Goal: Information Seeking & Learning: Check status

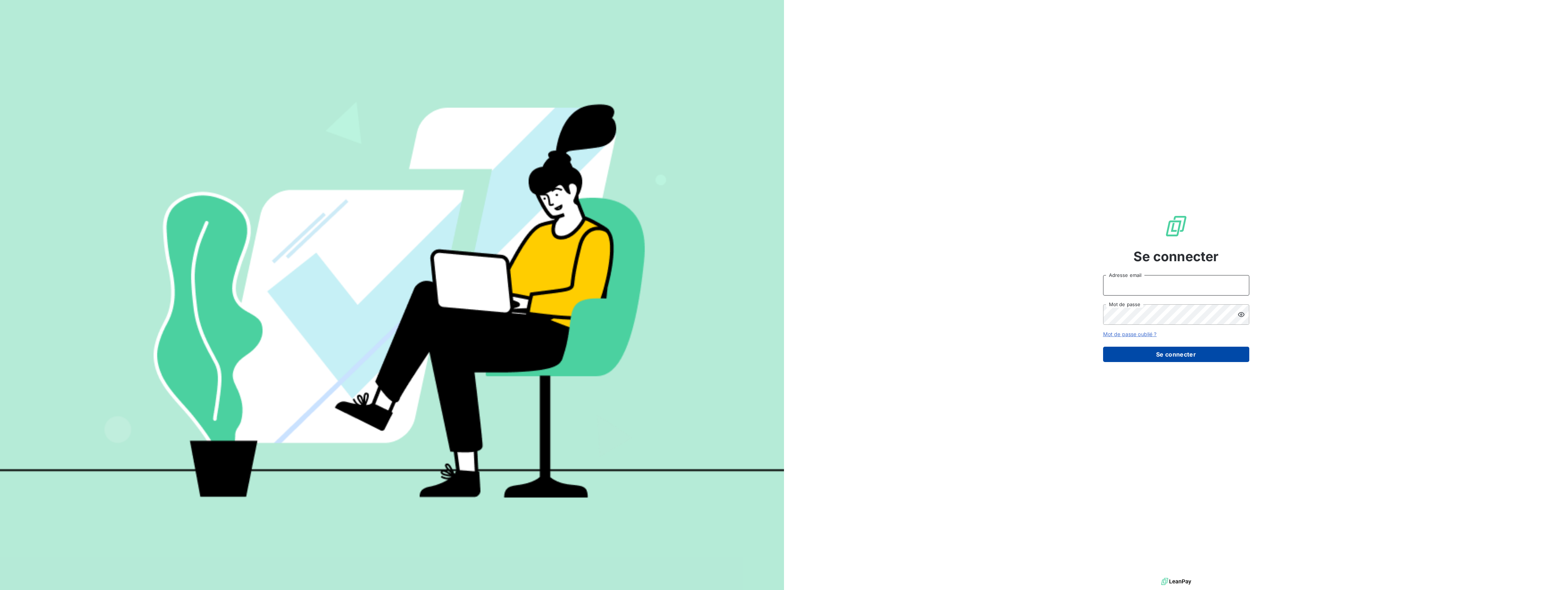
type input "gbry@newcliptechnics.com"
click at [1136, 353] on button "Se connecter" at bounding box center [1176, 354] width 146 height 15
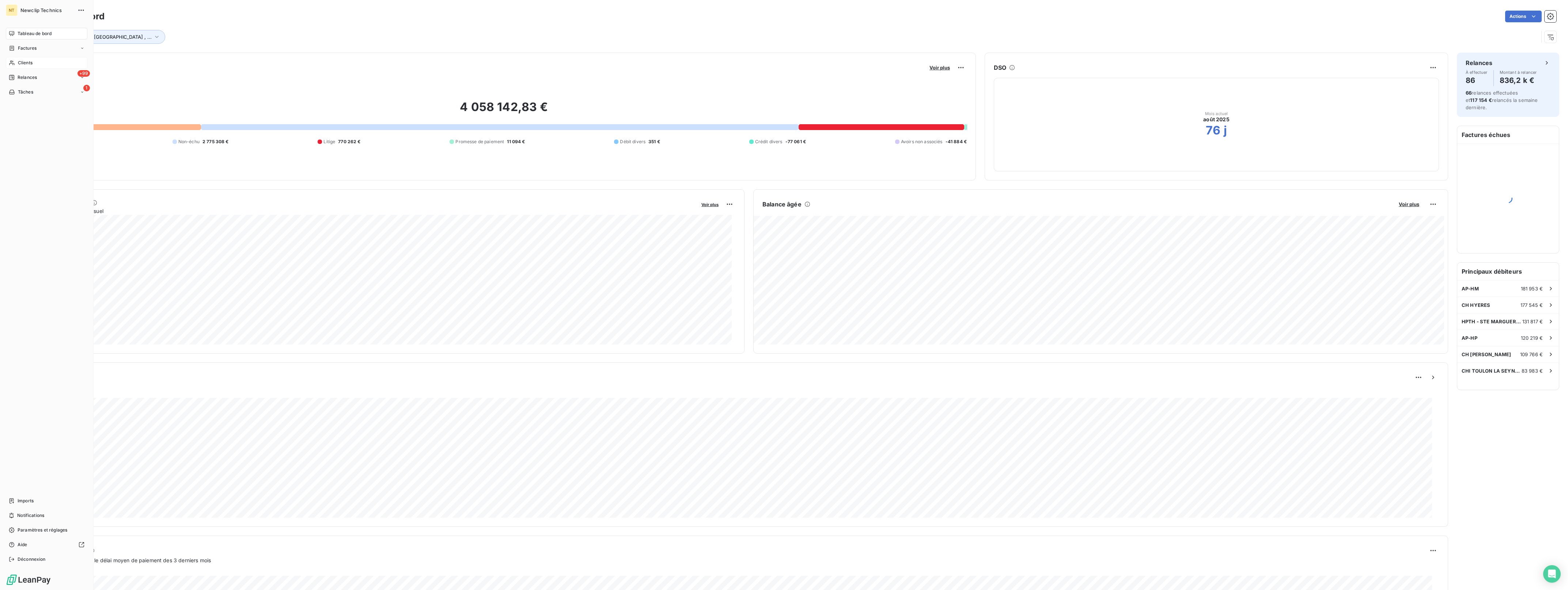
click at [34, 63] on div "Clients" at bounding box center [47, 63] width 82 height 12
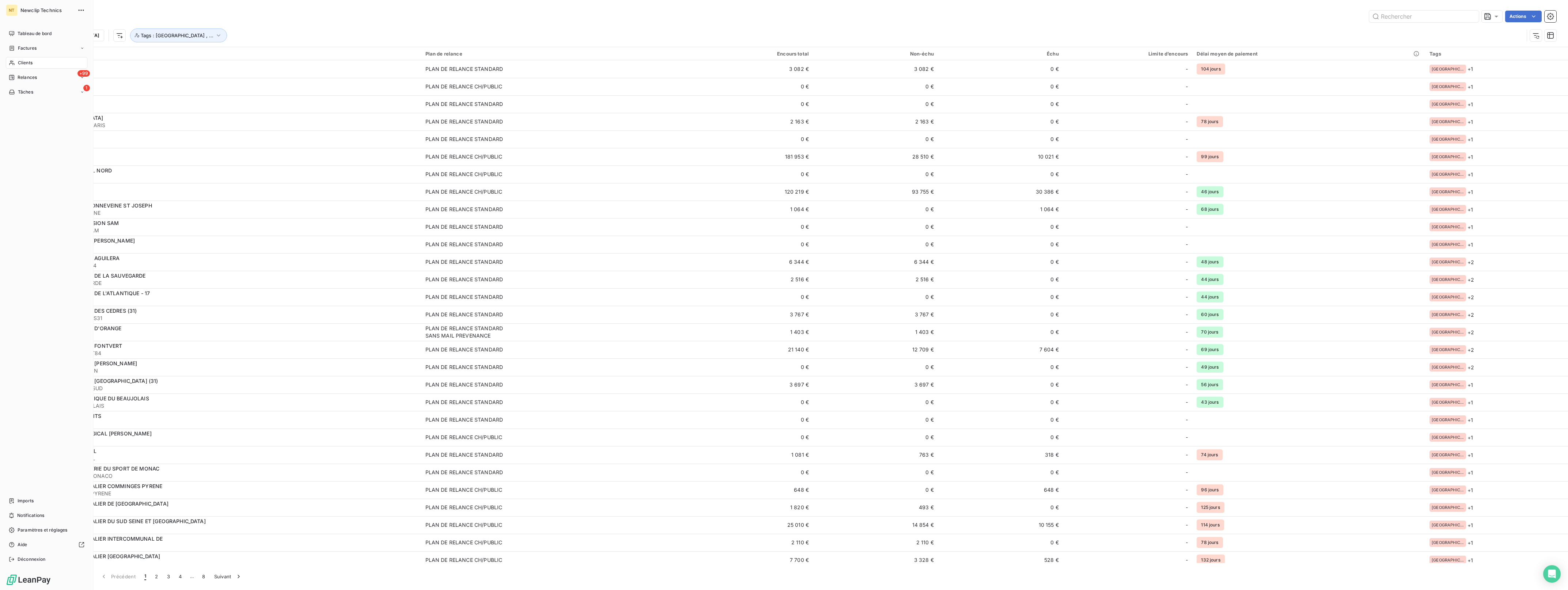
click at [57, 60] on div "Clients" at bounding box center [47, 63] width 82 height 12
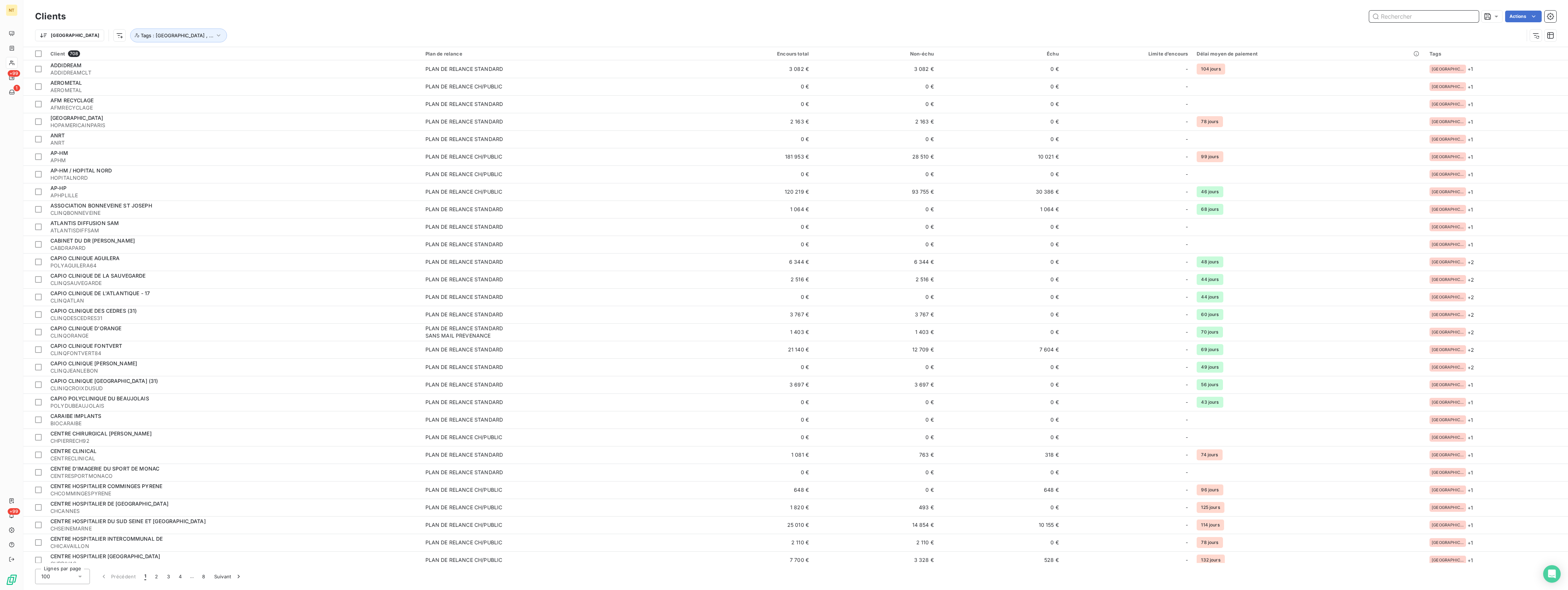
drag, startPoint x: 1481, startPoint y: 63, endPoint x: 1405, endPoint y: 13, distance: 91.0
click at [1405, 13] on input "text" at bounding box center [1424, 16] width 110 height 12
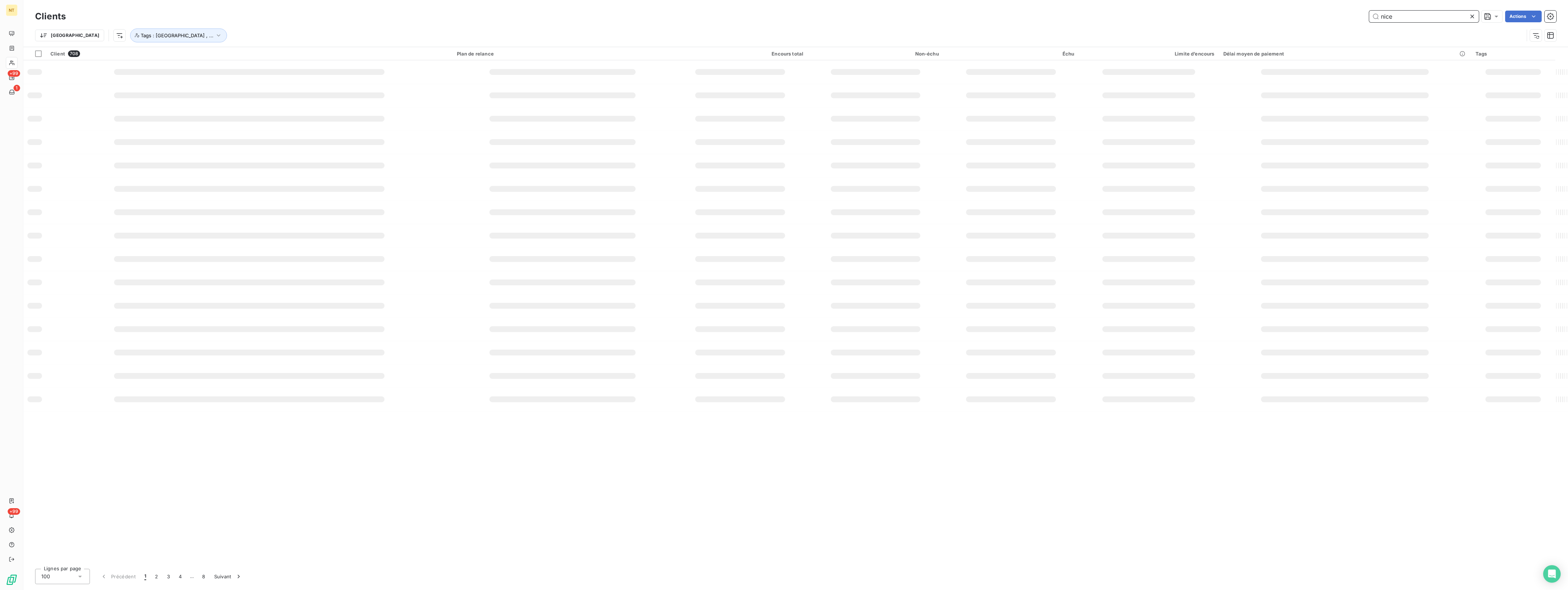
type input "nice"
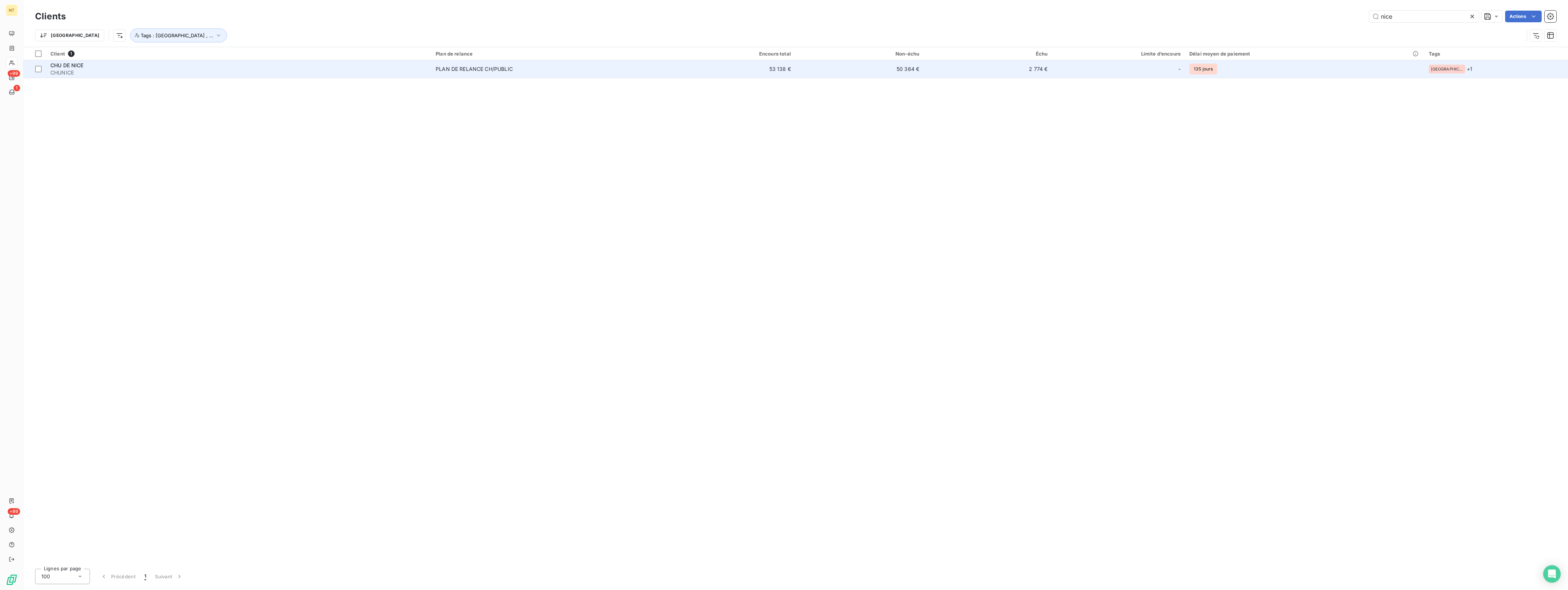
click at [505, 67] on div "PLAN DE RELANCE CH/PUBLIC" at bounding box center [474, 69] width 77 height 7
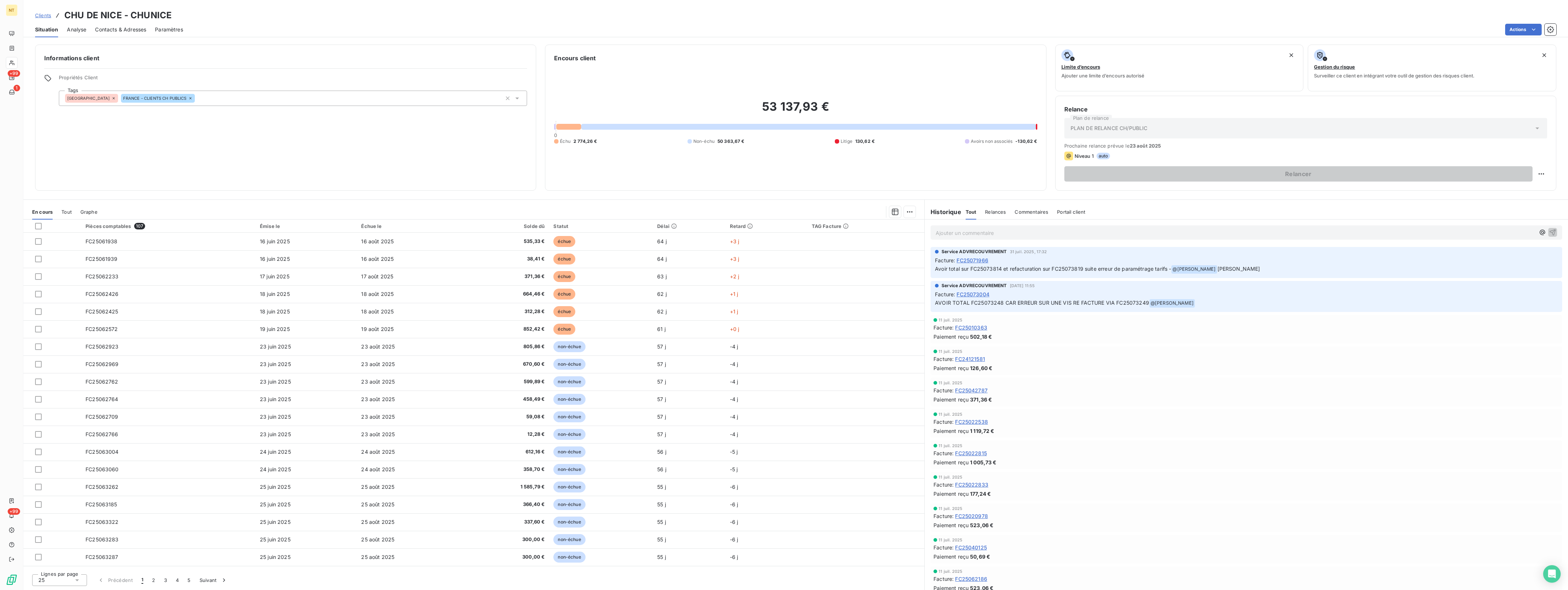
click at [66, 16] on h3 "CHU DE NICE - CHUNICE" at bounding box center [118, 15] width 108 height 13
drag, startPoint x: 65, startPoint y: 11, endPoint x: 121, endPoint y: 17, distance: 56.3
click at [121, 17] on h3 "CHU DE NICE - CHUNICE" at bounding box center [118, 15] width 108 height 13
copy h3 "CHU DE NICE"
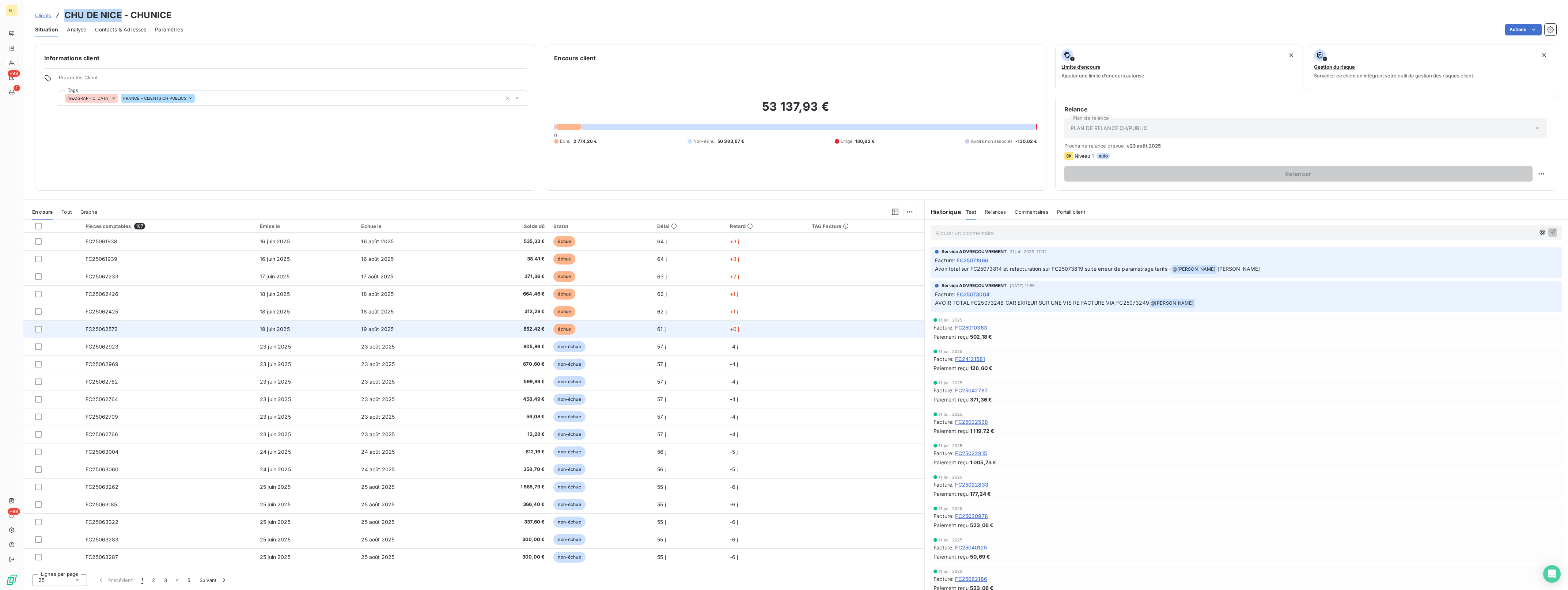
drag, startPoint x: 68, startPoint y: 223, endPoint x: 178, endPoint y: 335, distance: 157.0
click at [178, 338] on table "Pièces comptables 107 Émise le Échue le Solde dû Statut Délai Retard TAG Factur…" at bounding box center [474, 445] width 901 height 452
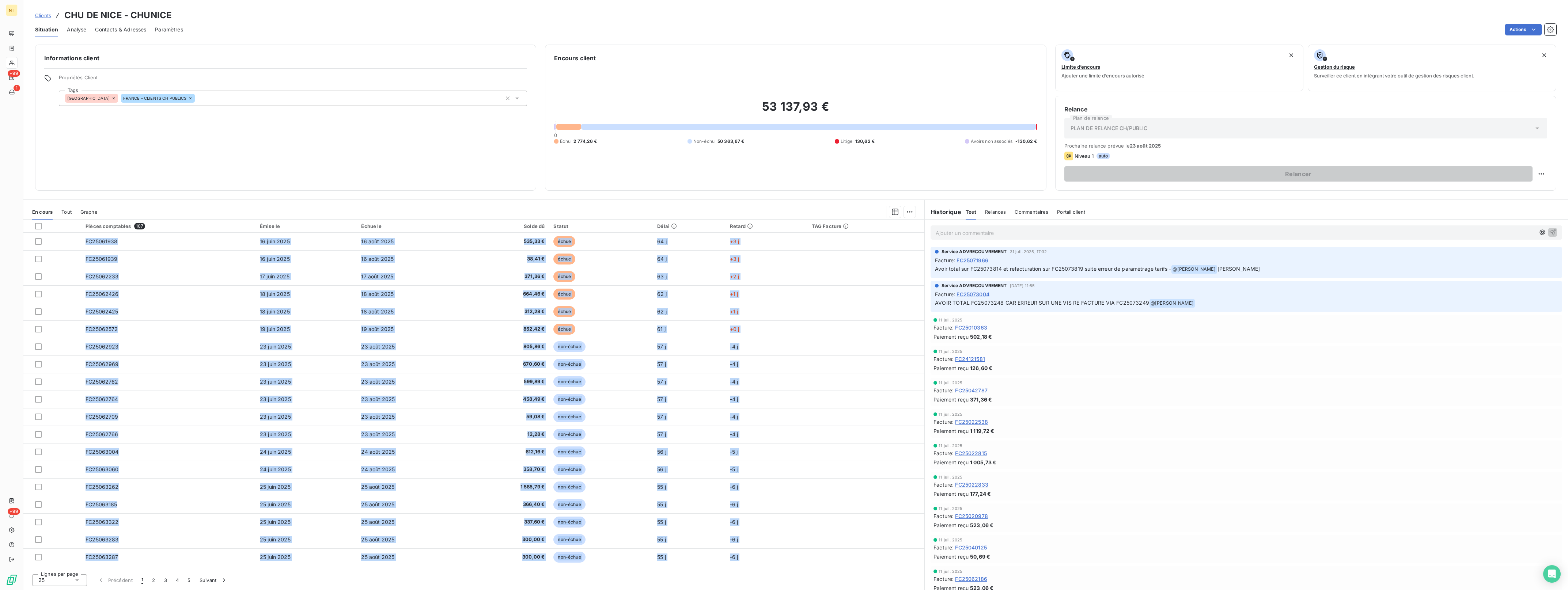
drag, startPoint x: 844, startPoint y: 561, endPoint x: 63, endPoint y: 229, distance: 848.6
click at [63, 229] on table "Pièces comptables 107 Émise le Échue le Solde dû Statut Délai Retard TAG Factur…" at bounding box center [474, 445] width 901 height 452
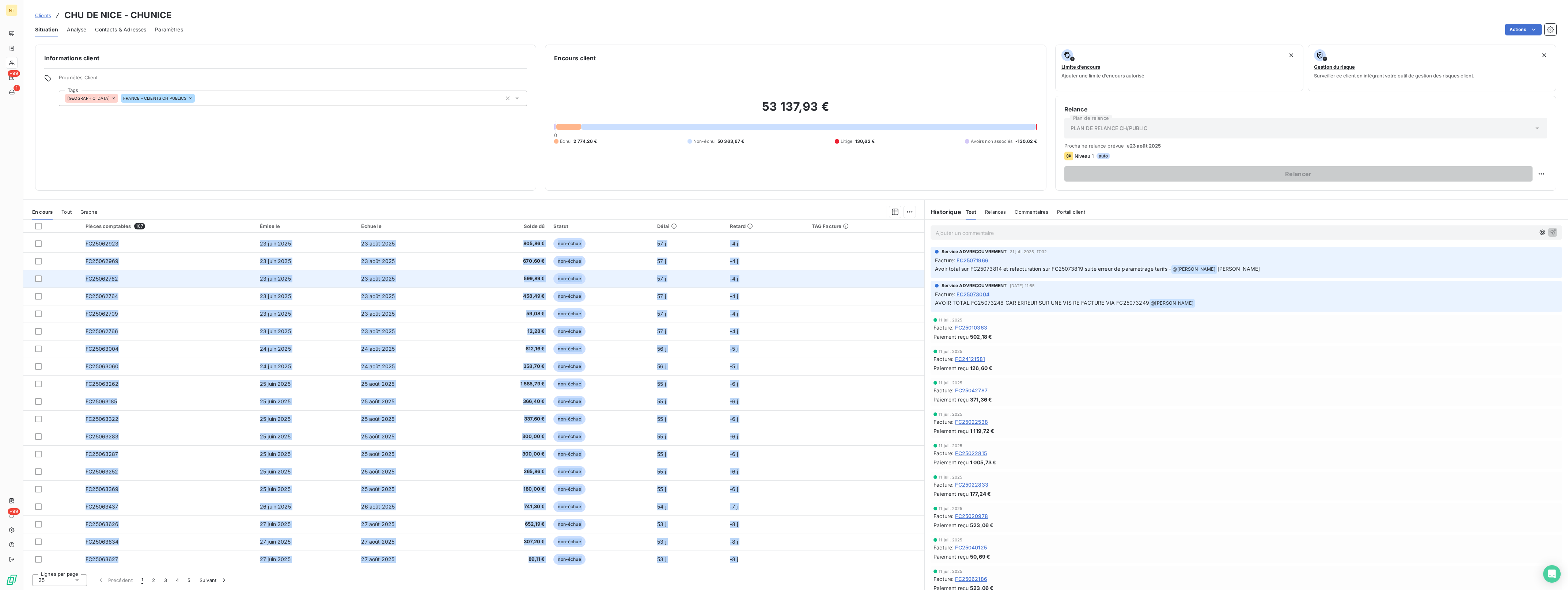
copy tbody "LO69822898 95 ipsu 8054 96 dolo 7943 554,30 € sitam 85 c +8 a EL00785235 81 sed…"
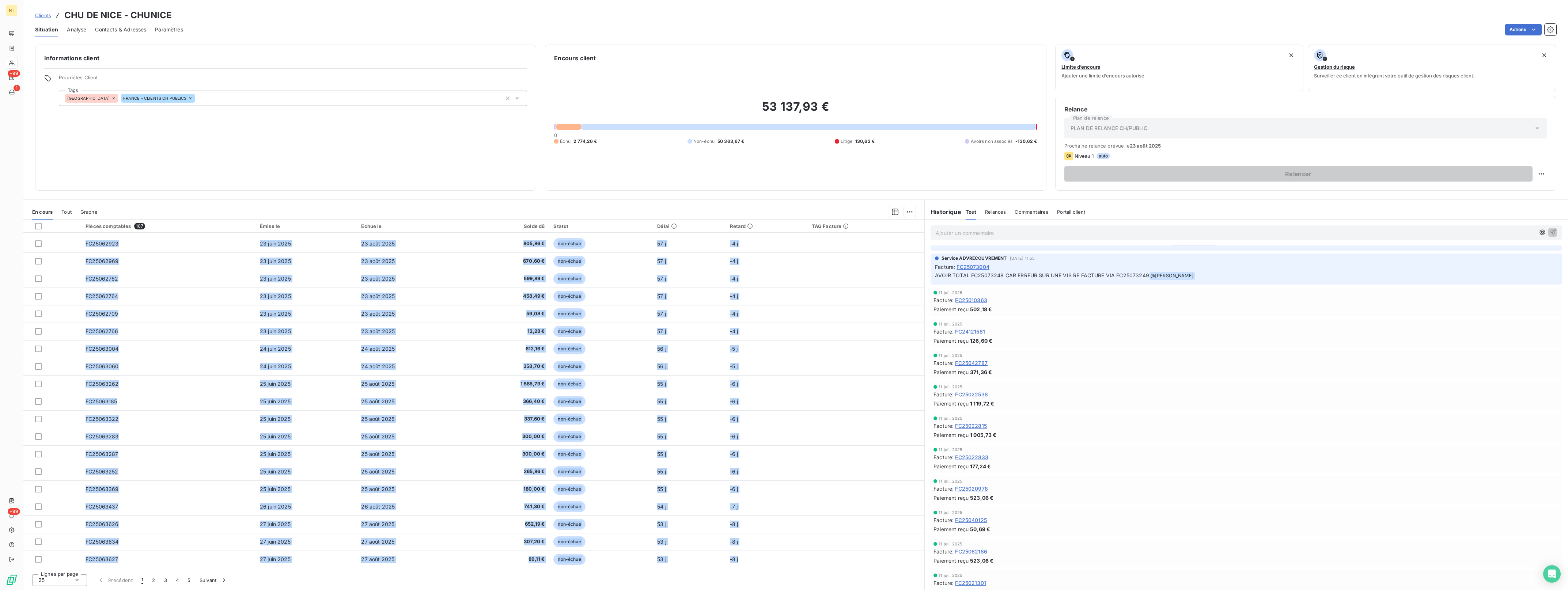
scroll to position [0, 0]
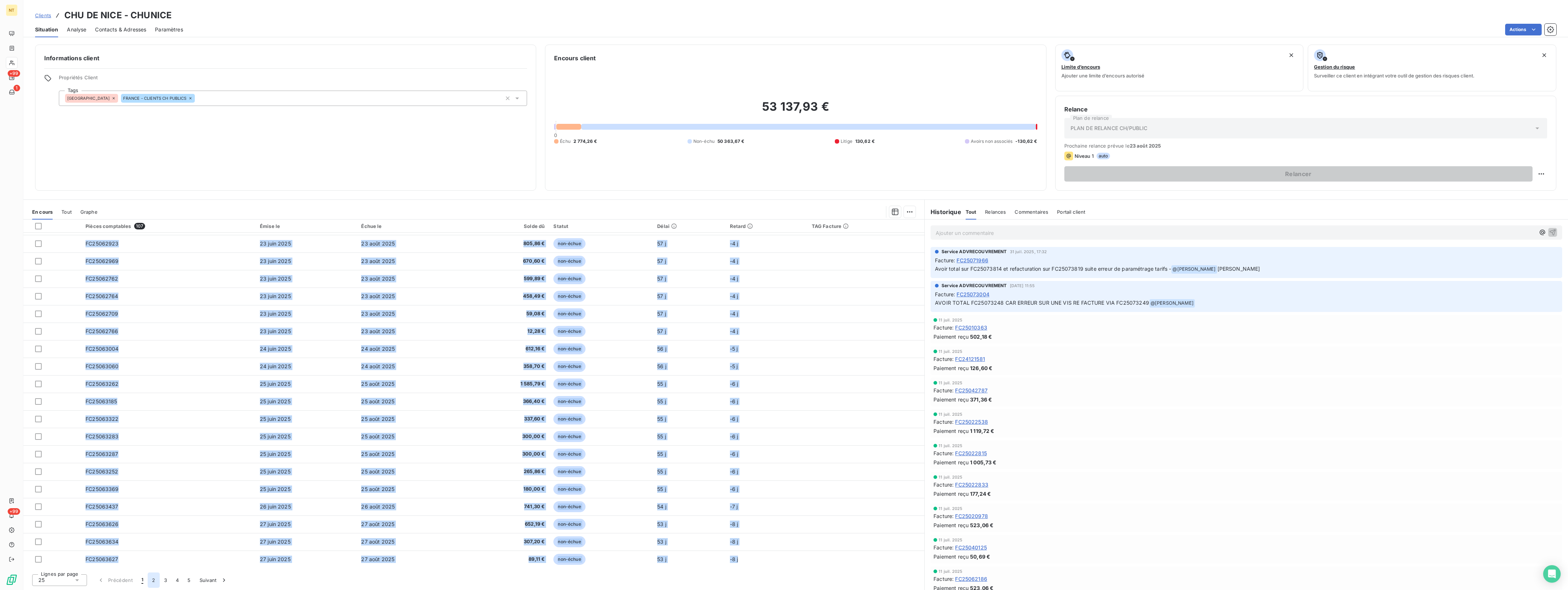
click at [154, 579] on button "2" at bounding box center [153, 580] width 12 height 15
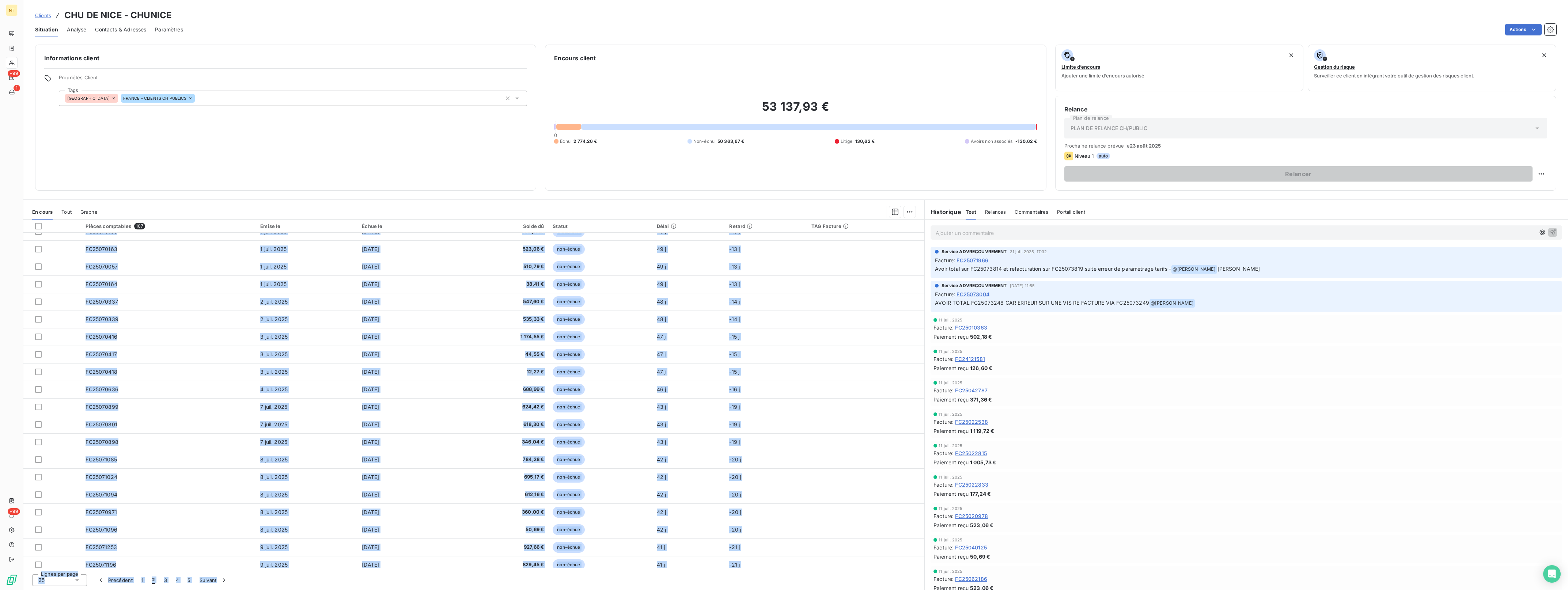
scroll to position [103, 0]
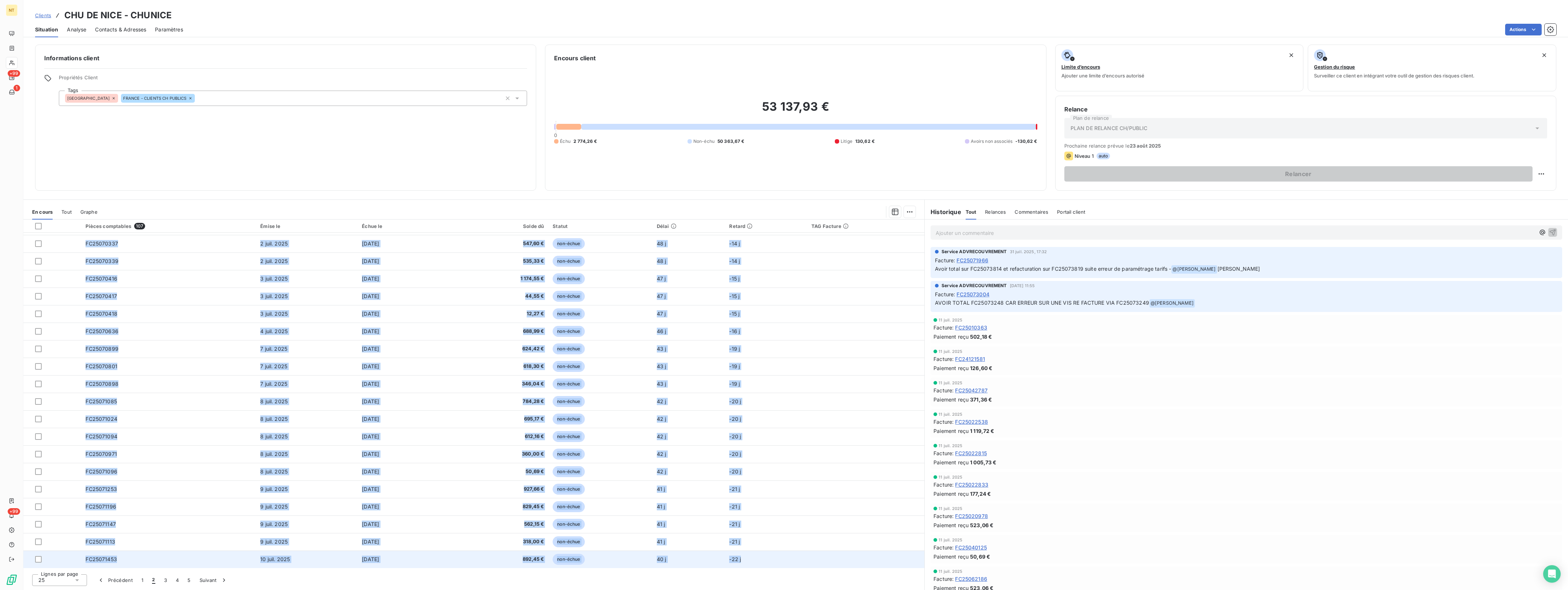
drag, startPoint x: 71, startPoint y: 239, endPoint x: 784, endPoint y: 558, distance: 781.1
click at [784, 558] on tbody "FC25063772 [DATE] [DATE] 824,27 € non-échue 50 j -11 j FC25063773 [DATE] [DATE]…" at bounding box center [474, 349] width 901 height 439
drag, startPoint x: 784, startPoint y: 558, endPoint x: 733, endPoint y: 559, distance: 51.0
copy tbody "LO80095869 67 ipsu 0073 10 dolo 6214 908,54 € sit-ametc 17 a -51 e SE35199546 2…"
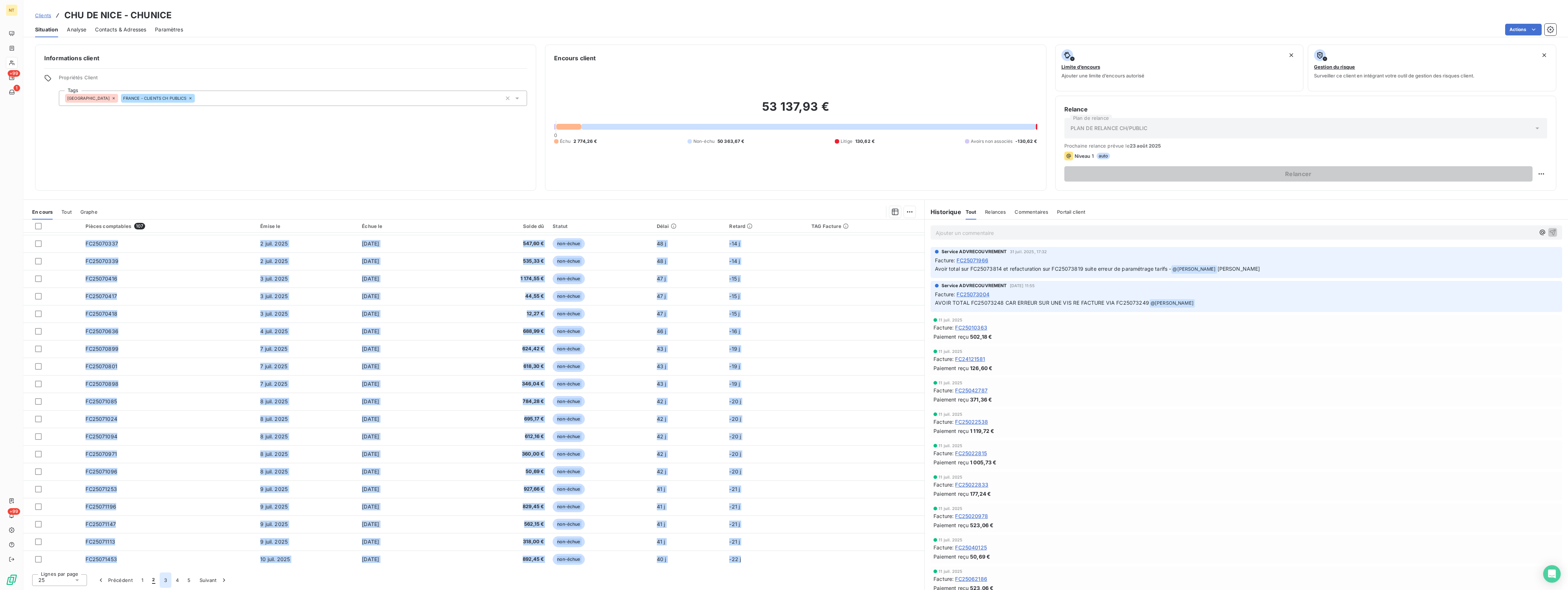
click at [166, 580] on button "3" at bounding box center [165, 580] width 12 height 15
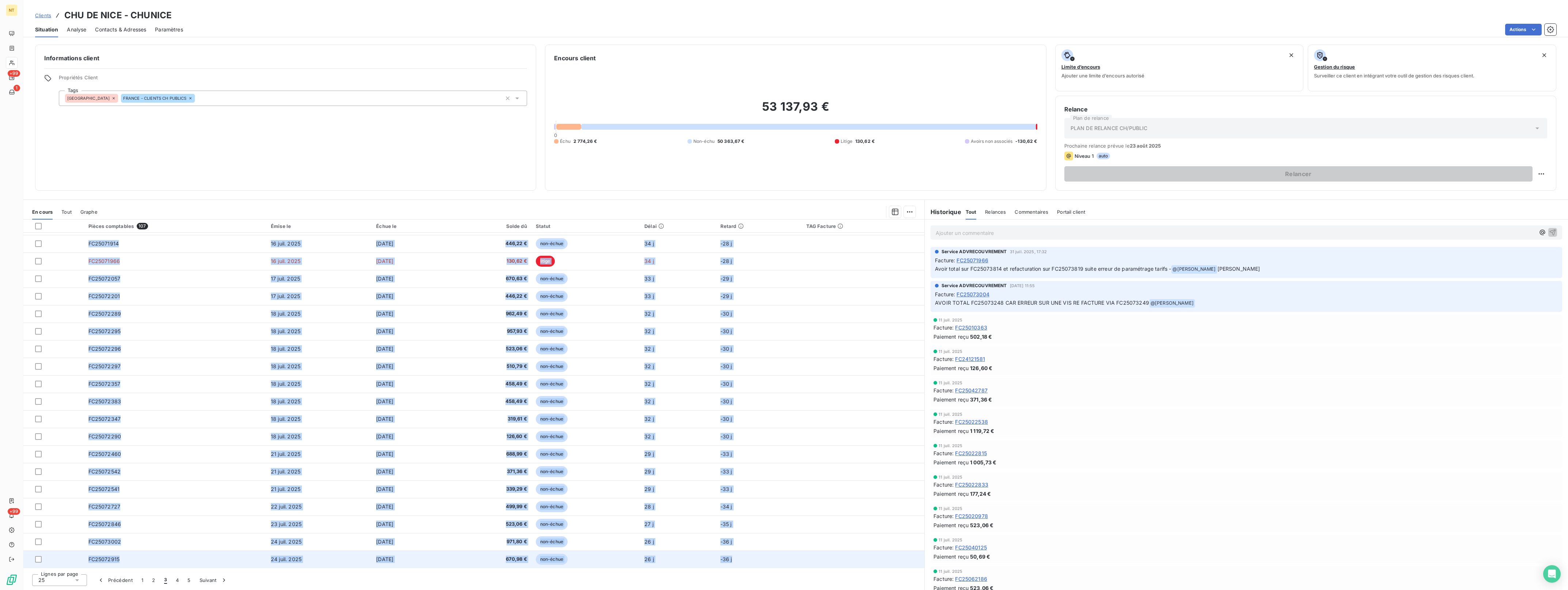
drag, startPoint x: 80, startPoint y: 237, endPoint x: 752, endPoint y: 558, distance: 744.7
click at [752, 558] on tbody "FC25071640 [DATE] [DATE] 587,62 € non-échue 39 j -23 j FC25071641 [DATE] [DATE]…" at bounding box center [474, 349] width 901 height 439
drag, startPoint x: 752, startPoint y: 558, endPoint x: 737, endPoint y: 561, distance: 15.3
copy tbody "LO93849395 32 ipsu. 2509 69 dolo. 9492 139,35 € sit-ametc 20 a -78 e SE78959167…"
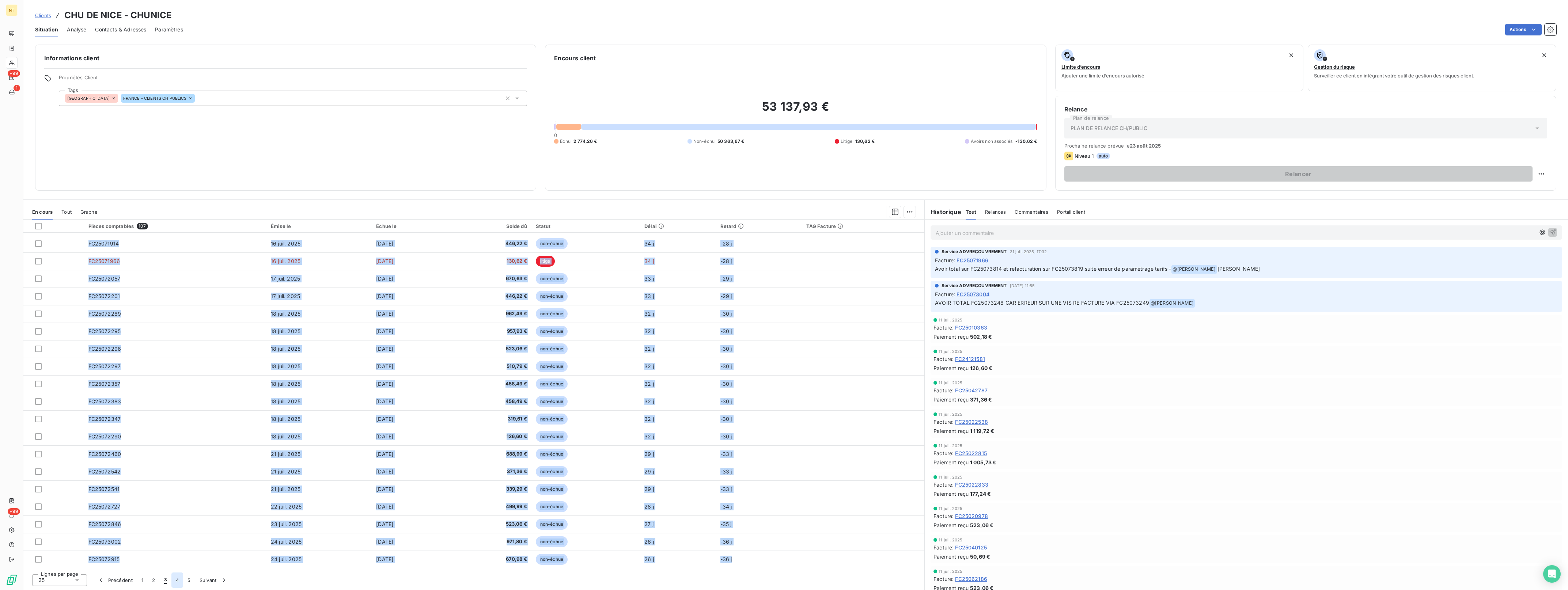
click at [176, 583] on button "4" at bounding box center [177, 580] width 12 height 15
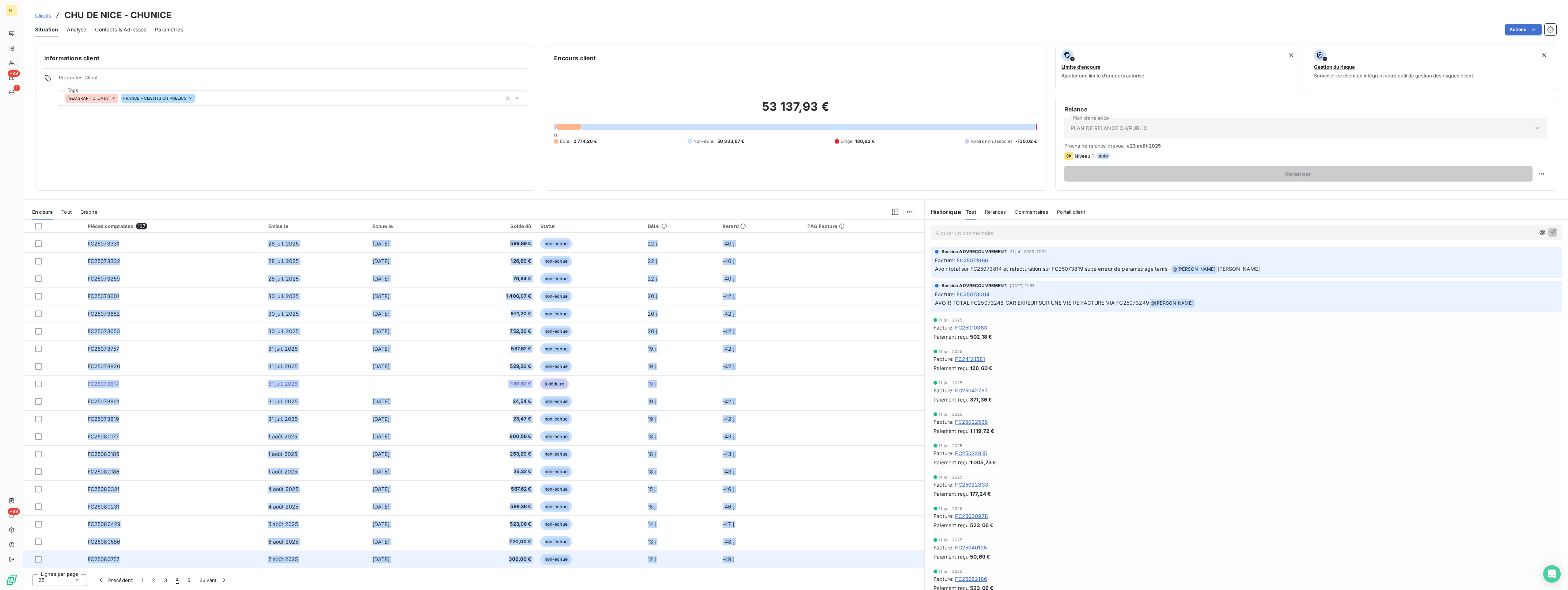
drag, startPoint x: 83, startPoint y: 241, endPoint x: 746, endPoint y: 564, distance: 737.5
click at [746, 564] on tbody "FC25072976 [DATE] [DATE] 587,62 € non-échue 26 j -36 j FC25072916 [DATE] [DATE]…" at bounding box center [474, 349] width 901 height 439
drag, startPoint x: 746, startPoint y: 564, endPoint x: 735, endPoint y: 561, distance: 11.4
copy tbody "LO54696752 45 ipsu. 2454 21 dolo. 6054 666,02 € sit-ametc 05 a -02 e SE90364718…"
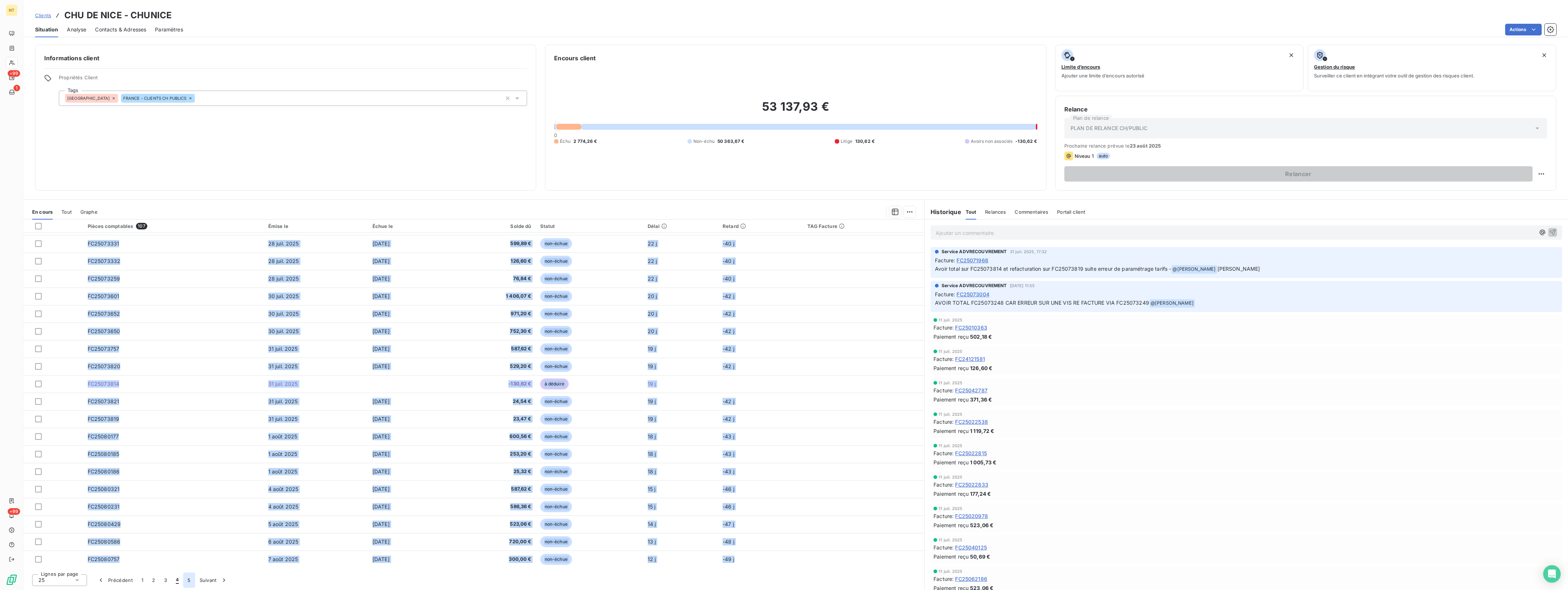
click at [187, 580] on button "5" at bounding box center [189, 580] width 12 height 15
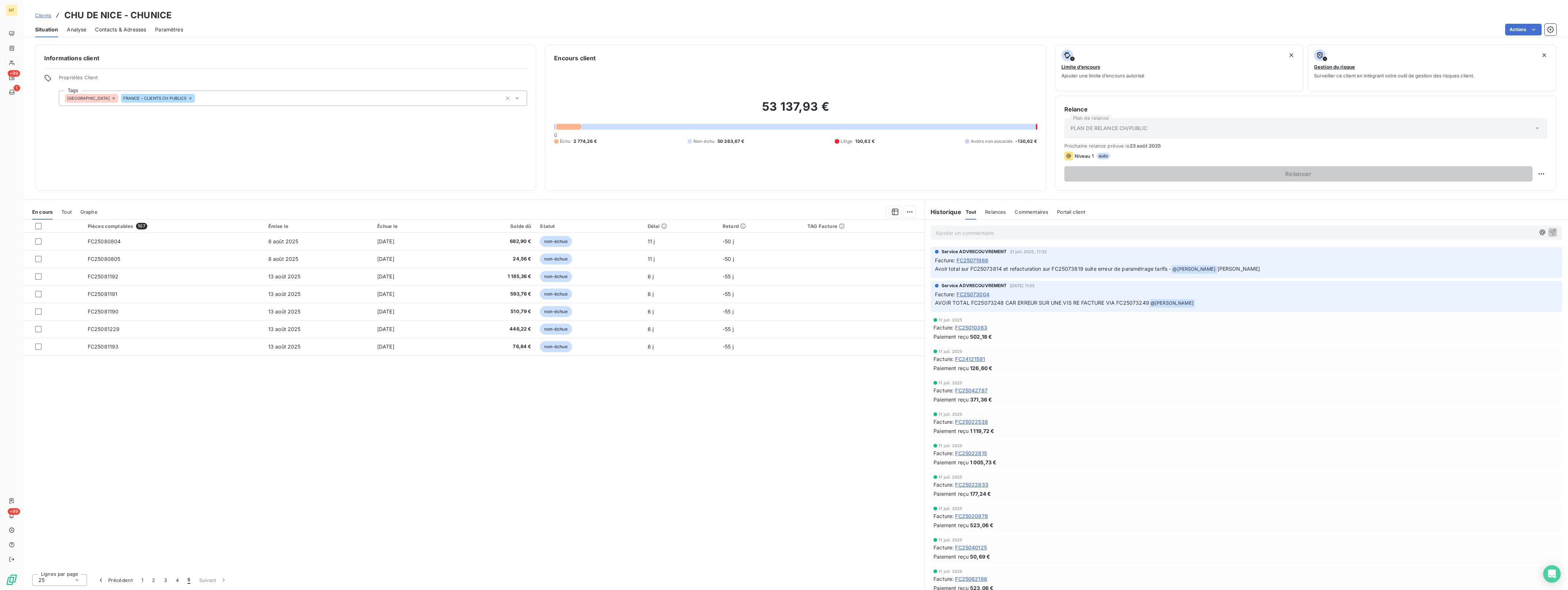
drag, startPoint x: 80, startPoint y: 238, endPoint x: 728, endPoint y: 357, distance: 658.8
click at [728, 357] on div "Pièces comptables 107 Émise le Échue le Solde dû Statut Délai Retard TAG Factur…" at bounding box center [474, 394] width 901 height 349
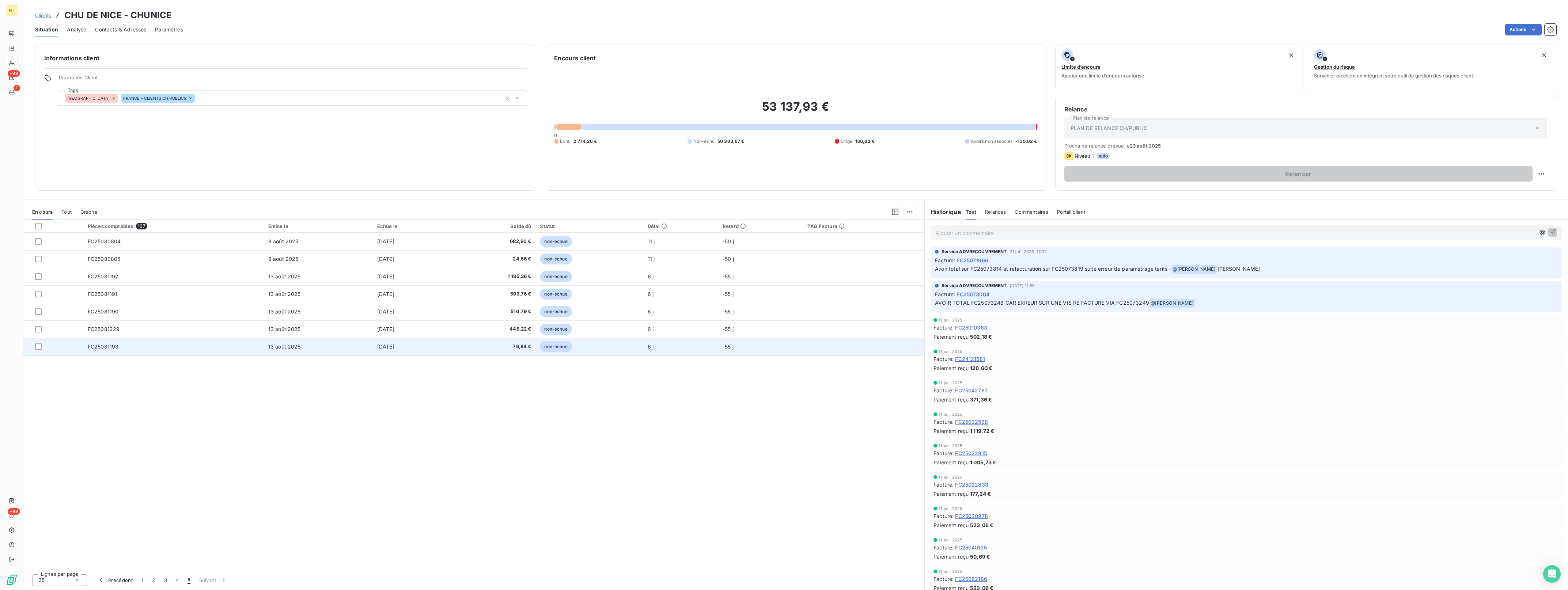
drag, startPoint x: 728, startPoint y: 357, endPoint x: 733, endPoint y: 348, distance: 10.3
copy thead "Pièces comptables 107 Émise le Échue le Solde dû Statut Délai Retard TAG Facture"
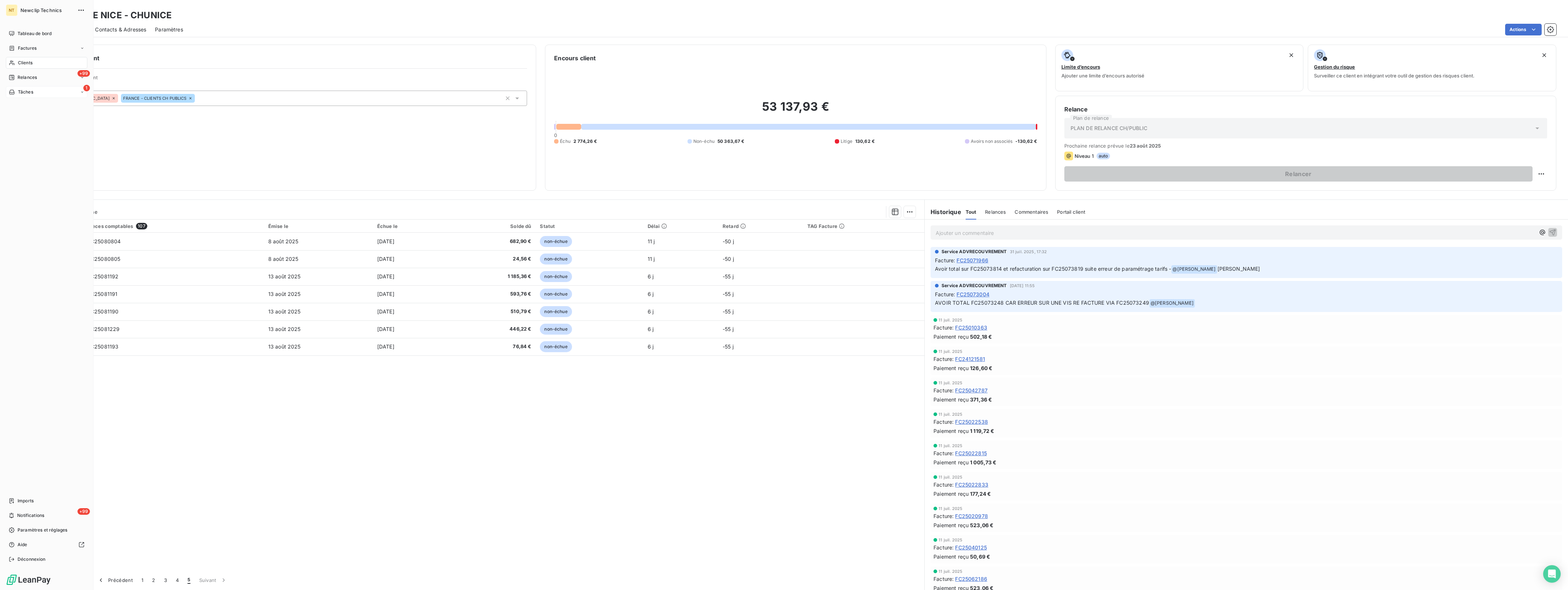
click at [33, 88] on div "1 Tâches" at bounding box center [47, 92] width 82 height 12
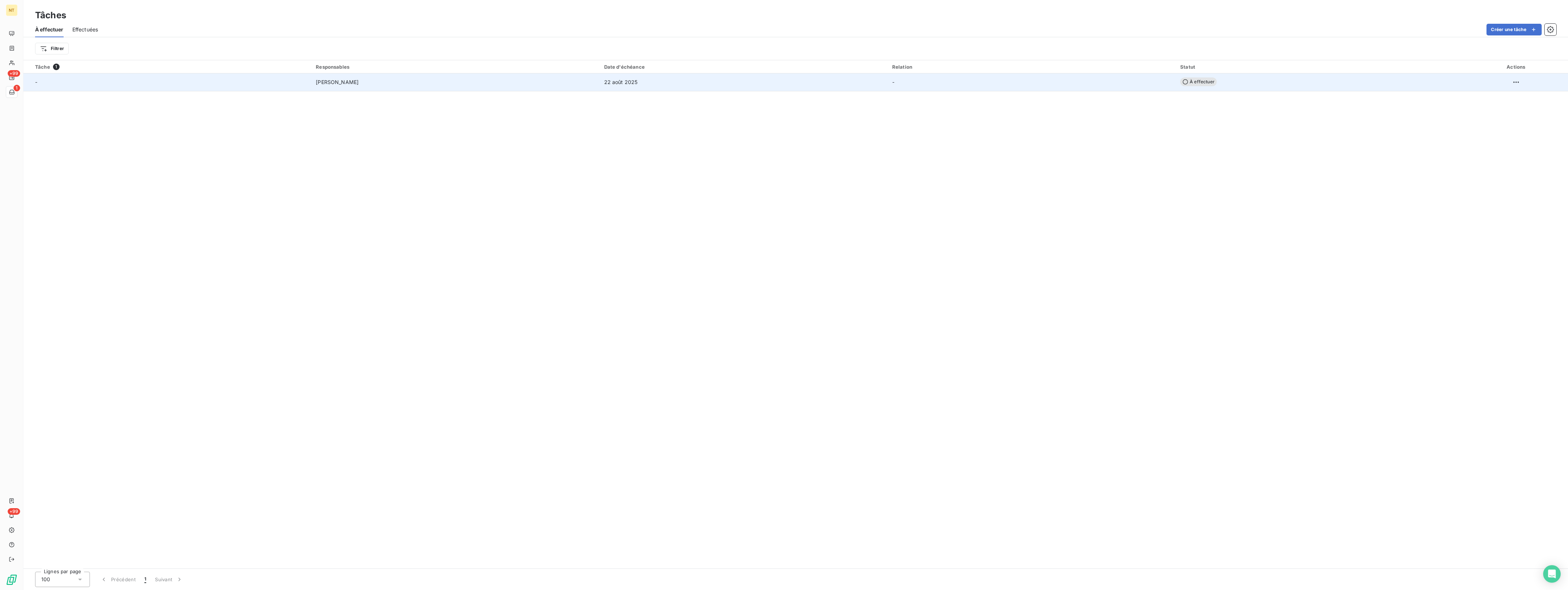
click at [326, 84] on span "[PERSON_NAME]" at bounding box center [337, 82] width 43 height 7
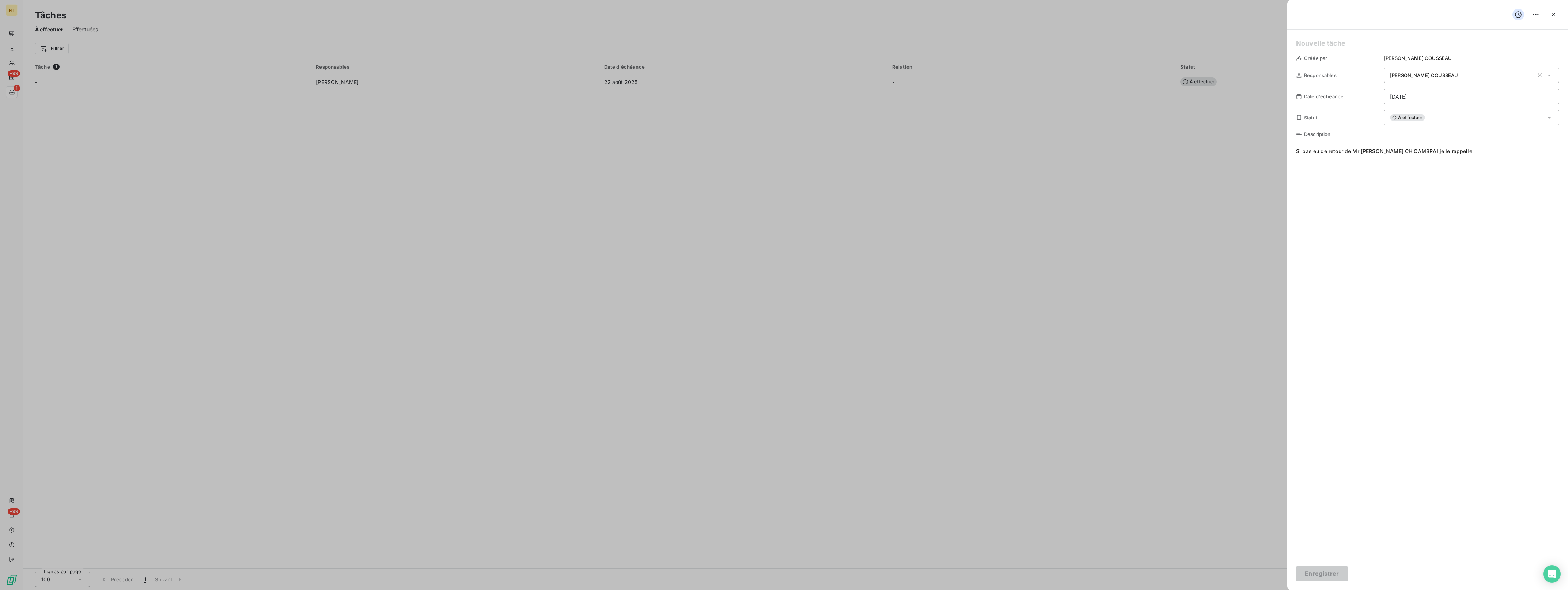
click at [303, 180] on div at bounding box center [784, 295] width 1568 height 590
click at [14, 70] on div at bounding box center [784, 295] width 1568 height 590
click at [14, 72] on div at bounding box center [784, 295] width 1568 height 590
click at [14, 74] on div at bounding box center [784, 295] width 1568 height 590
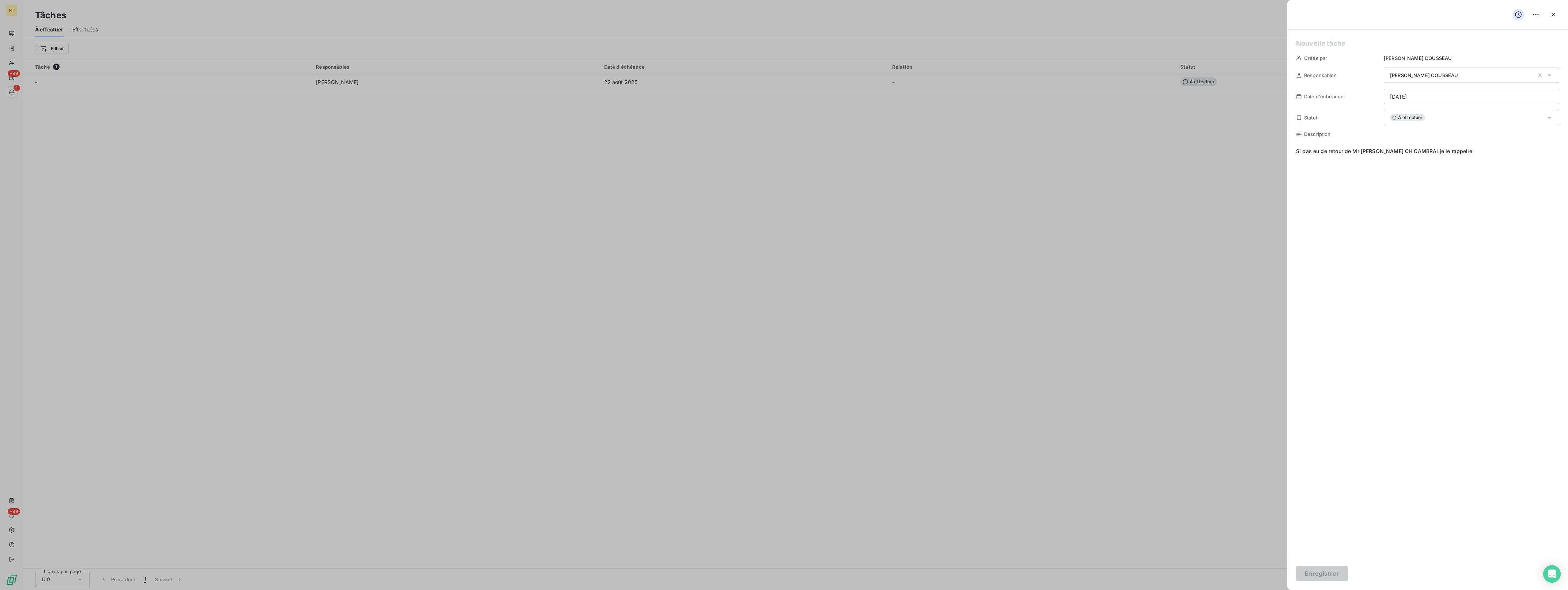
drag, startPoint x: 14, startPoint y: 74, endPoint x: 33, endPoint y: 12, distance: 64.8
click at [33, 12] on div at bounding box center [784, 295] width 1568 height 590
click at [13, 8] on div at bounding box center [784, 295] width 1568 height 590
click at [12, 9] on div at bounding box center [784, 295] width 1568 height 590
